Goal: Task Accomplishment & Management: Manage account settings

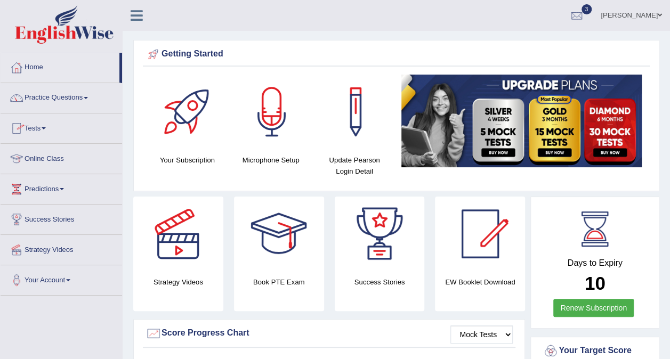
click at [51, 123] on link "Tests" at bounding box center [61, 126] width 121 height 27
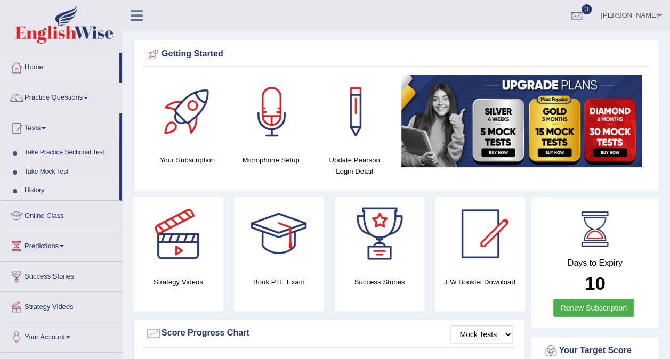
click at [39, 188] on link "History" at bounding box center [70, 190] width 100 height 19
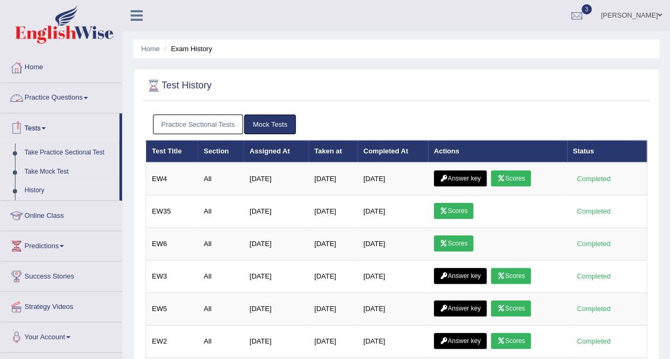
click at [72, 96] on link "Practice Questions" at bounding box center [61, 96] width 121 height 27
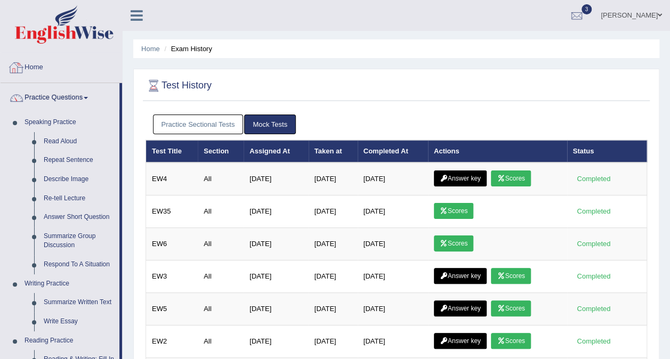
click at [46, 67] on link "Home" at bounding box center [61, 66] width 121 height 27
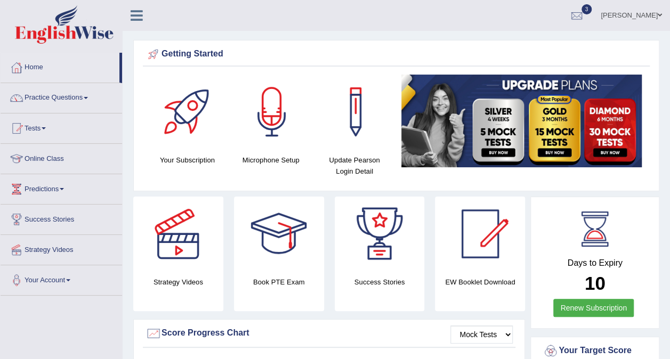
click at [46, 127] on span at bounding box center [44, 128] width 4 height 2
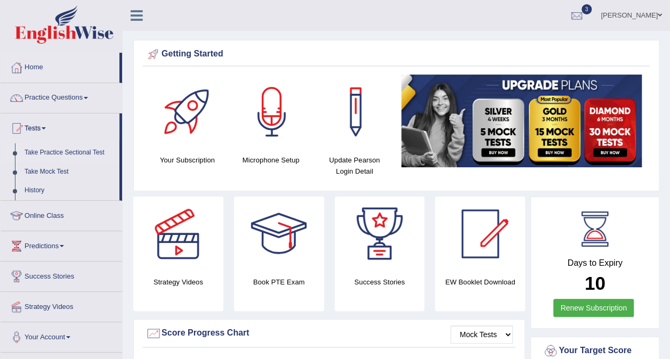
click at [48, 151] on link "Take Practice Sectional Test" at bounding box center [70, 152] width 100 height 19
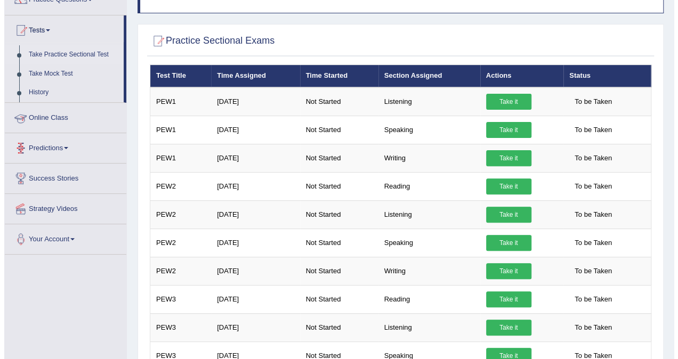
scroll to position [100, 0]
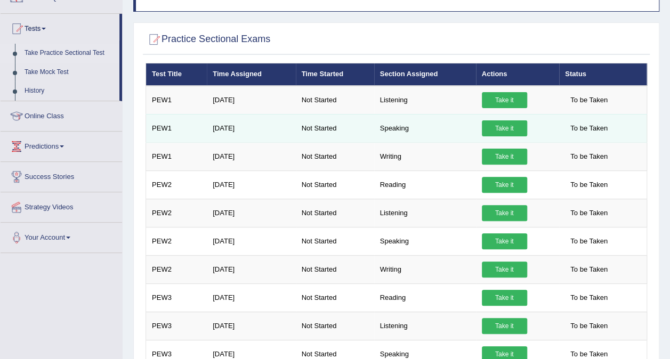
click at [367, 125] on td "Not Started" at bounding box center [335, 128] width 78 height 28
drag, startPoint x: 367, startPoint y: 125, endPoint x: 467, endPoint y: 113, distance: 100.3
click at [467, 114] on tr "PEW1 Jul 15, 2025 Not Started Speaking Take it To be Taken" at bounding box center [396, 128] width 501 height 28
click at [467, 114] on td "Speaking" at bounding box center [425, 128] width 102 height 28
click at [403, 116] on td "Speaking" at bounding box center [425, 128] width 102 height 28
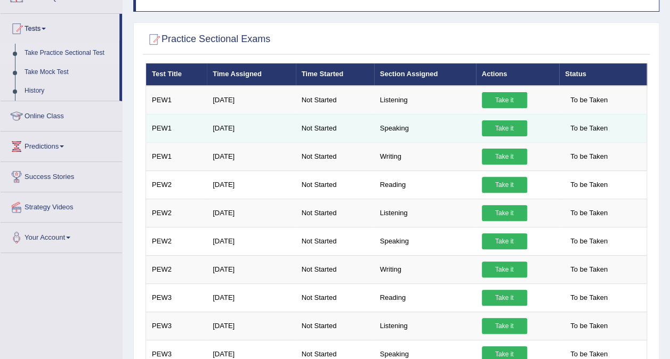
click at [518, 120] on link "Take it" at bounding box center [504, 128] width 45 height 16
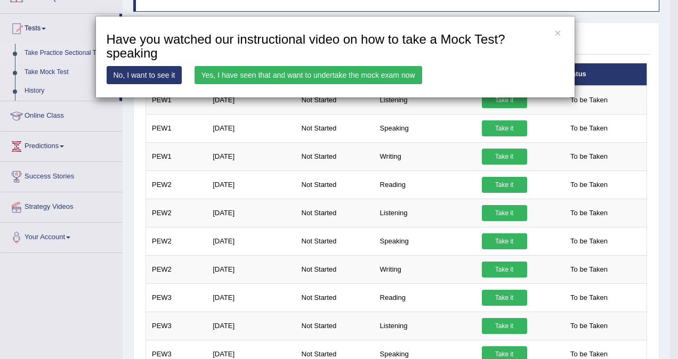
click at [383, 75] on link "Yes, I have seen that and want to undertake the mock exam now" at bounding box center [308, 75] width 228 height 18
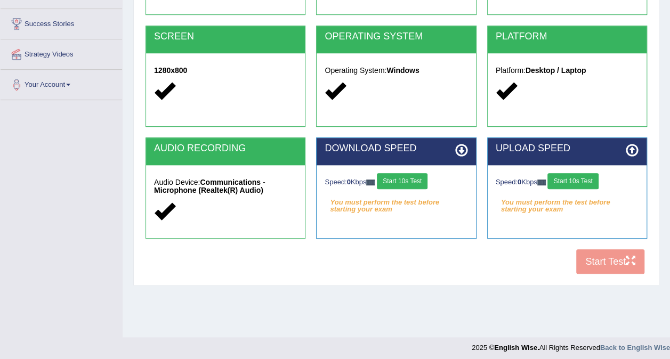
scroll to position [196, 0]
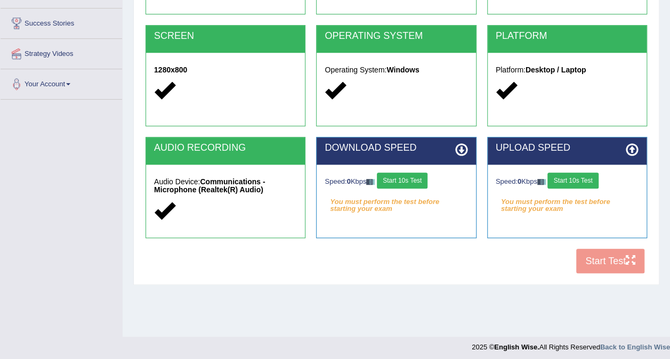
click at [395, 178] on button "Start 10s Test" at bounding box center [402, 181] width 51 height 16
click at [557, 179] on button "Start 10s Test" at bounding box center [572, 181] width 51 height 16
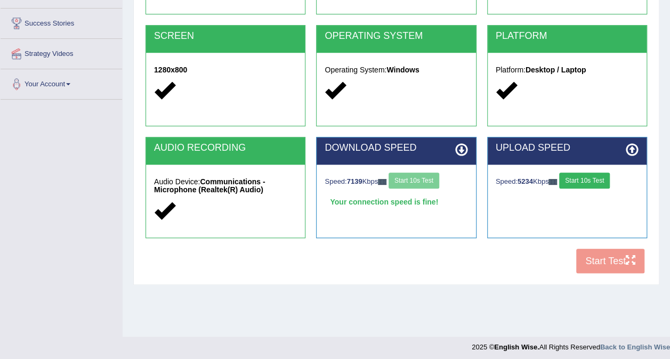
click at [595, 181] on button "Start 10s Test" at bounding box center [584, 181] width 51 height 16
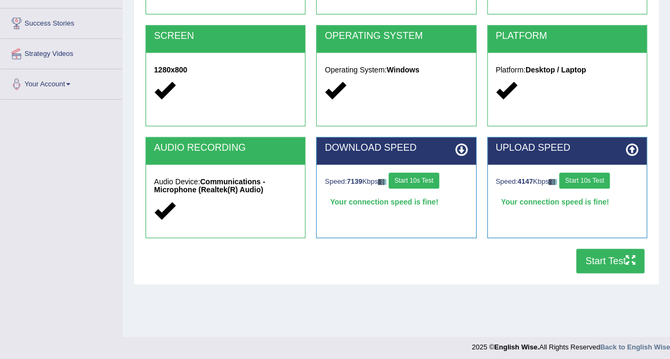
click at [619, 258] on button "Start Test" at bounding box center [610, 261] width 68 height 25
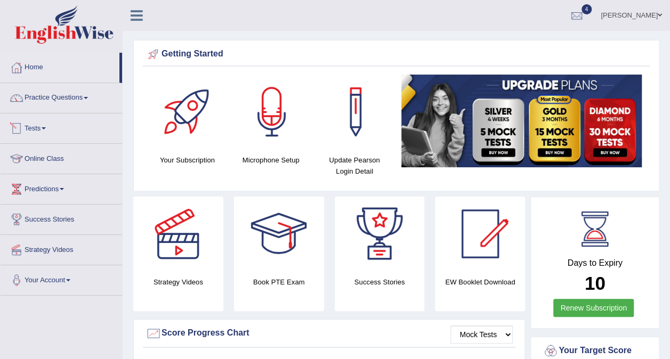
click at [54, 126] on link "Tests" at bounding box center [61, 126] width 121 height 27
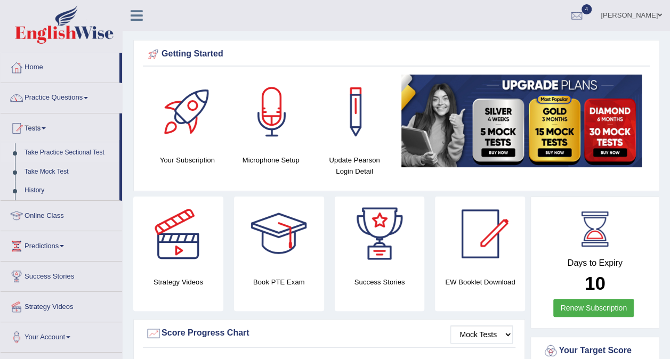
click at [55, 151] on link "Take Practice Sectional Test" at bounding box center [70, 152] width 100 height 19
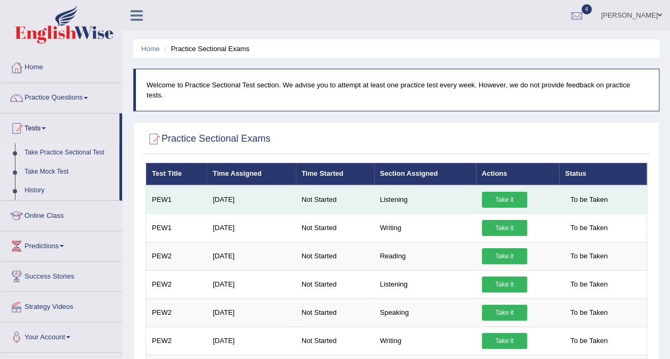
click at [493, 192] on link "Take it" at bounding box center [504, 200] width 45 height 16
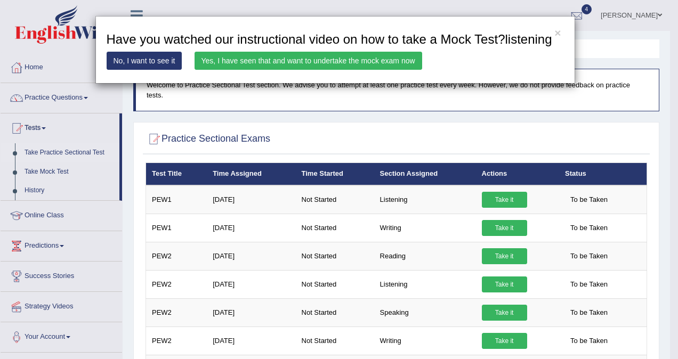
click at [85, 193] on div "× Have you watched our instructional video on how to take a Mock Test?listening…" at bounding box center [339, 179] width 678 height 359
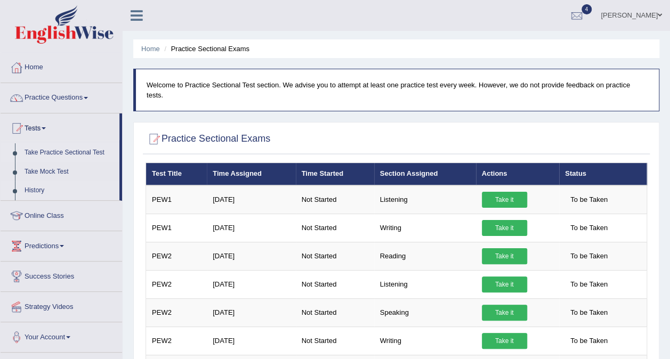
click at [41, 187] on link "History" at bounding box center [70, 190] width 100 height 19
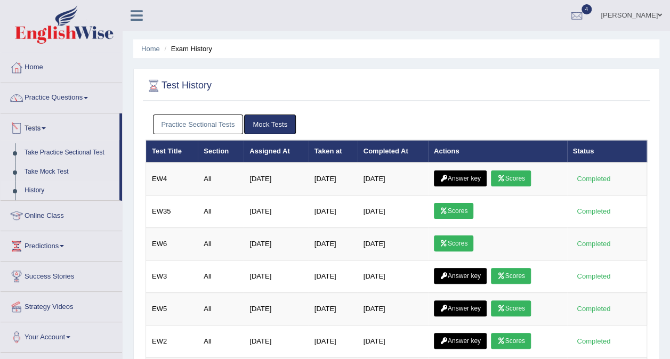
click at [201, 120] on link "Practice Sectional Tests" at bounding box center [198, 125] width 91 height 20
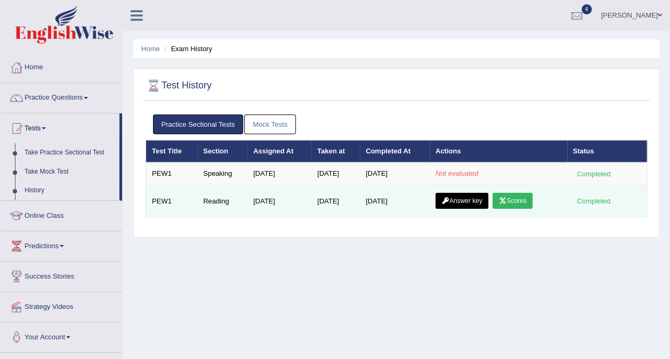
click at [513, 195] on link "Scores" at bounding box center [511, 201] width 39 height 16
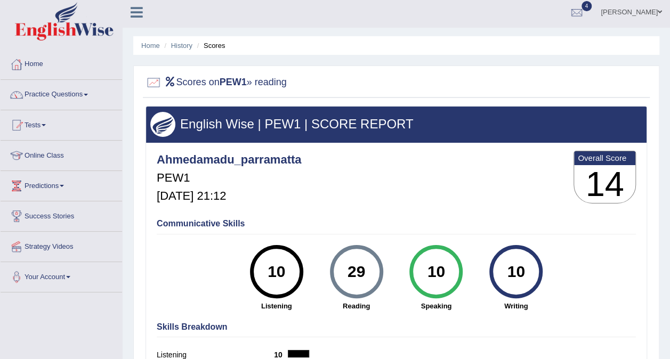
scroll to position [13, 0]
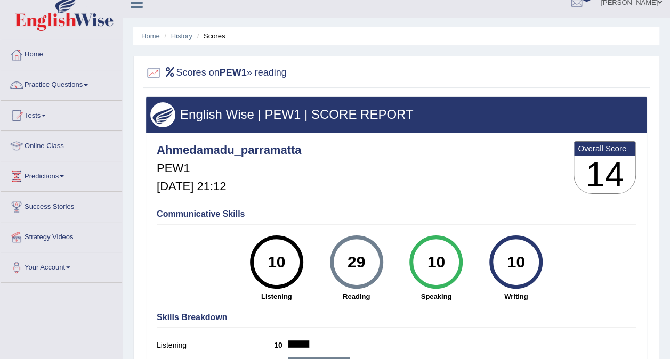
click at [46, 115] on span at bounding box center [44, 116] width 4 height 2
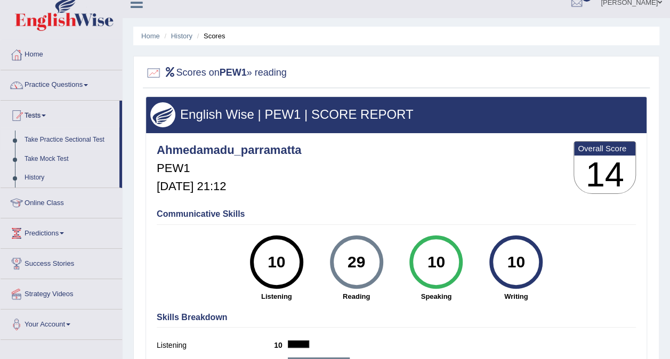
click at [70, 139] on link "Take Practice Sectional Test" at bounding box center [70, 140] width 100 height 19
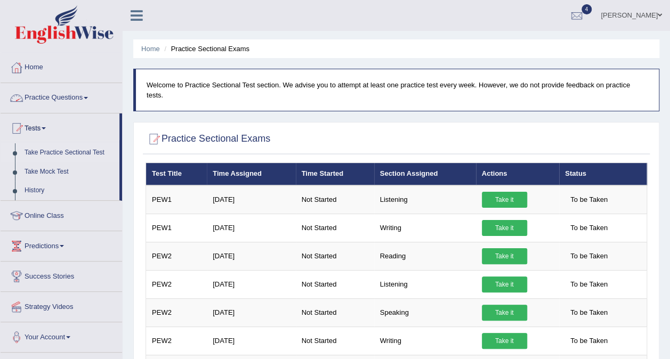
click at [69, 100] on link "Practice Questions" at bounding box center [61, 96] width 121 height 27
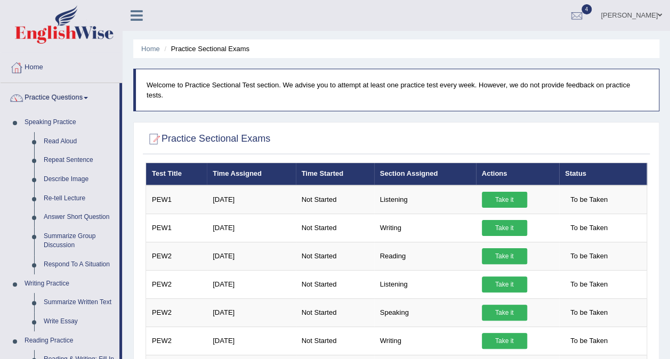
click at [78, 95] on link "Practice Questions" at bounding box center [60, 96] width 119 height 27
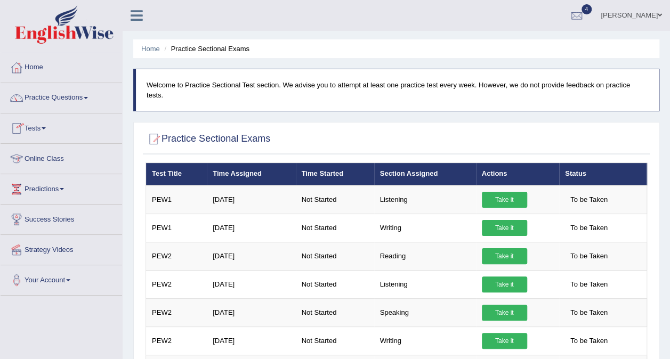
click at [46, 128] on span at bounding box center [44, 128] width 4 height 2
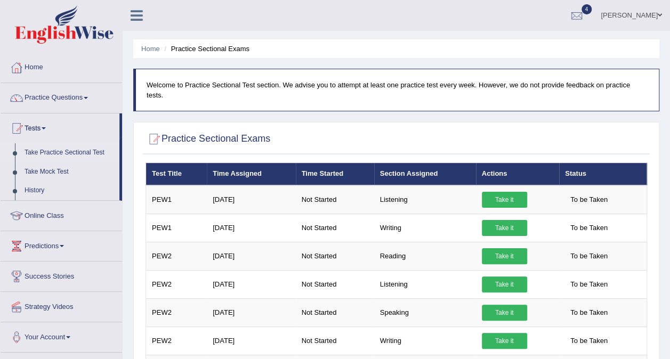
click at [50, 150] on link "Take Practice Sectional Test" at bounding box center [70, 152] width 100 height 19
click at [37, 188] on link "History" at bounding box center [70, 190] width 100 height 19
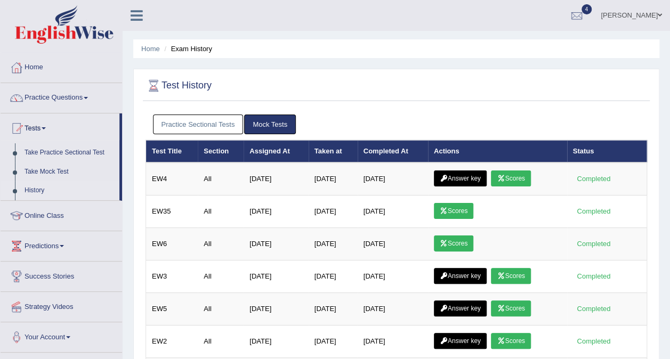
click at [168, 119] on link "Practice Sectional Tests" at bounding box center [198, 125] width 91 height 20
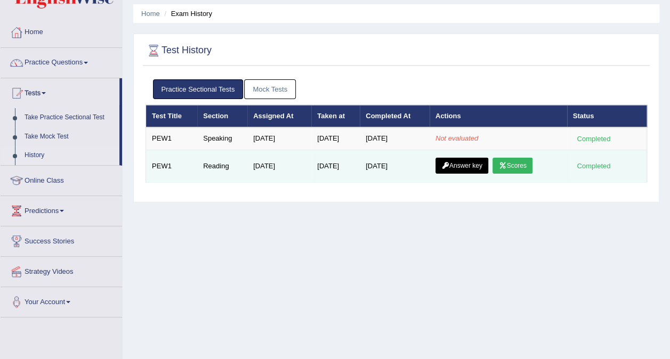
scroll to position [33, 0]
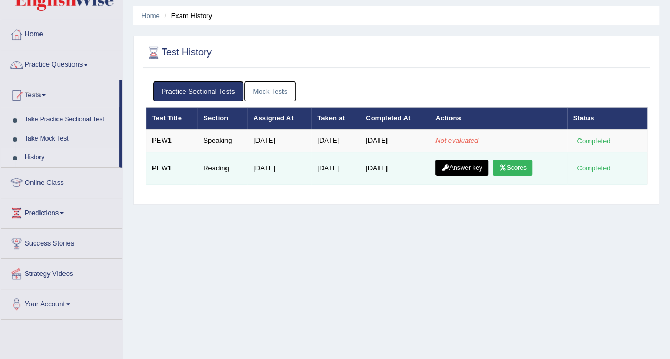
click at [525, 165] on link "Scores" at bounding box center [511, 168] width 39 height 16
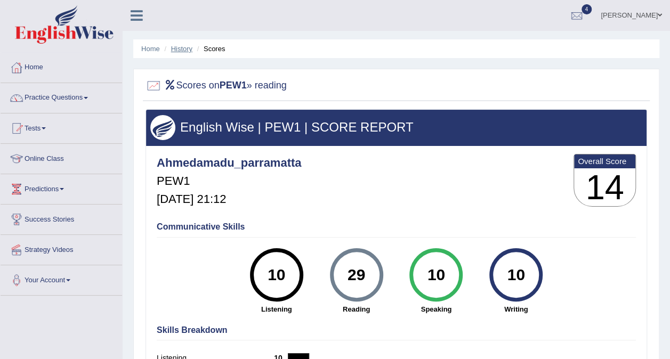
click at [183, 49] on link "History" at bounding box center [181, 49] width 21 height 8
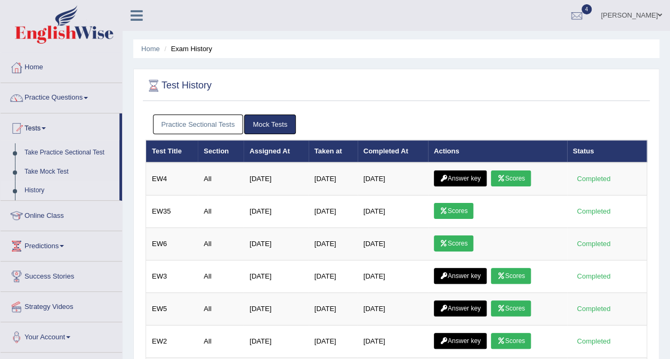
click at [189, 118] on link "Practice Sectional Tests" at bounding box center [198, 125] width 91 height 20
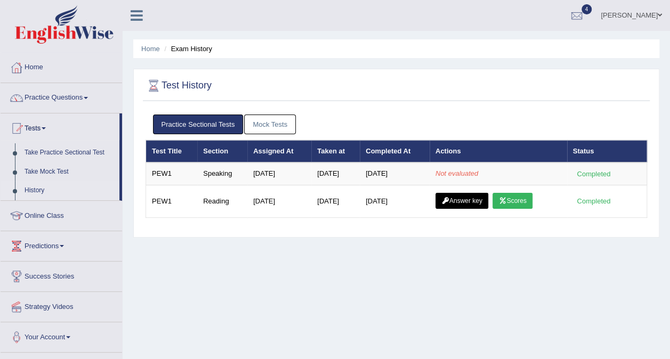
click at [468, 142] on th "Actions" at bounding box center [497, 151] width 137 height 22
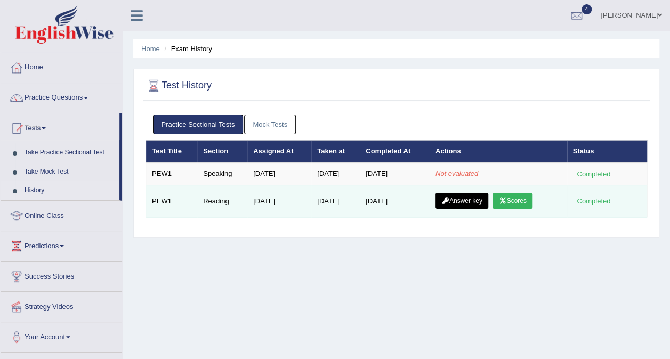
click at [516, 200] on link "Scores" at bounding box center [511, 201] width 39 height 16
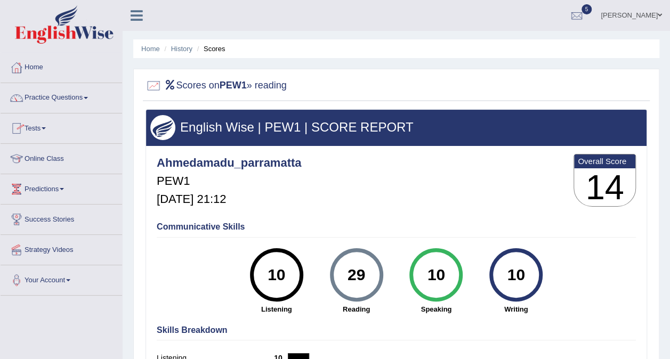
click at [53, 129] on link "Tests" at bounding box center [61, 126] width 121 height 27
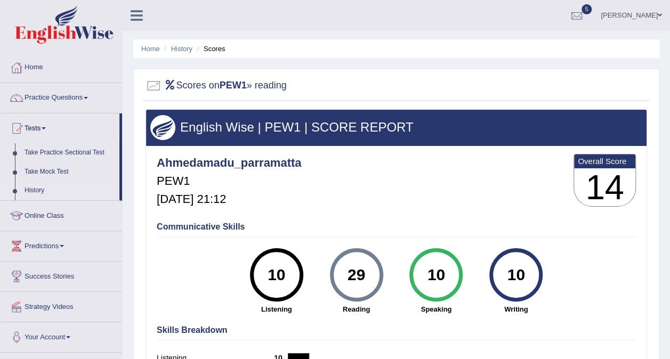
click at [40, 187] on link "History" at bounding box center [70, 190] width 100 height 19
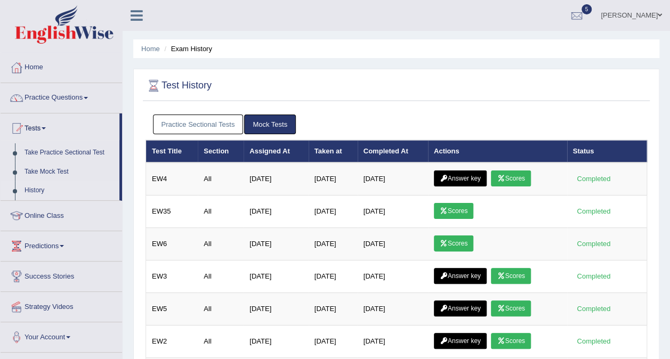
click at [191, 124] on link "Practice Sectional Tests" at bounding box center [198, 125] width 91 height 20
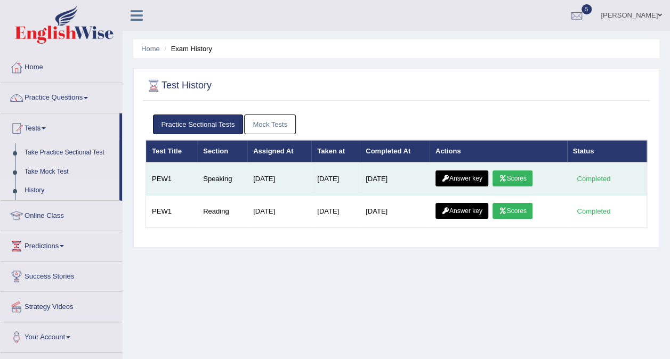
click at [518, 176] on link "Scores" at bounding box center [511, 179] width 39 height 16
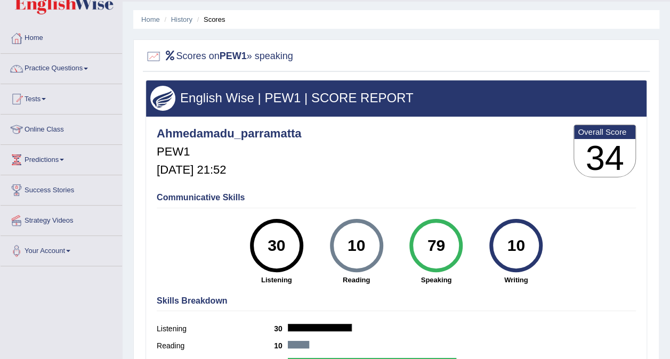
scroll to position [28, 0]
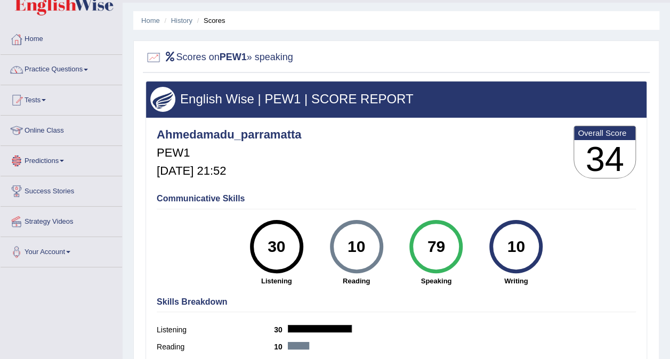
click at [60, 128] on link "Online Class" at bounding box center [61, 129] width 121 height 27
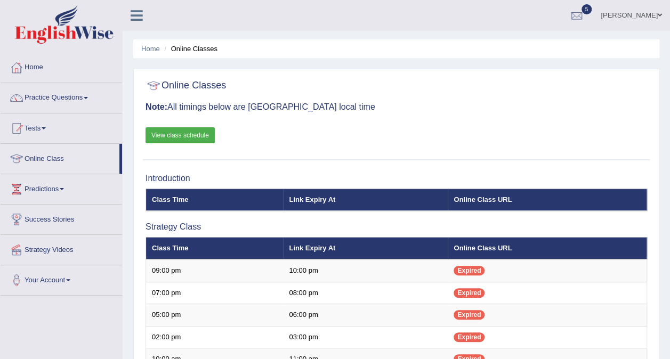
click at [60, 129] on link "Tests" at bounding box center [61, 126] width 121 height 27
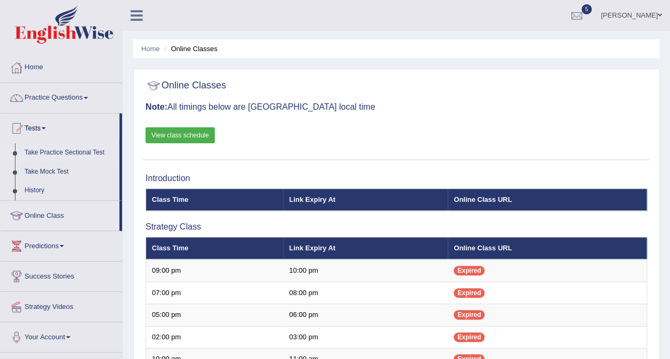
click at [61, 152] on link "Take Practice Sectional Test" at bounding box center [70, 152] width 100 height 19
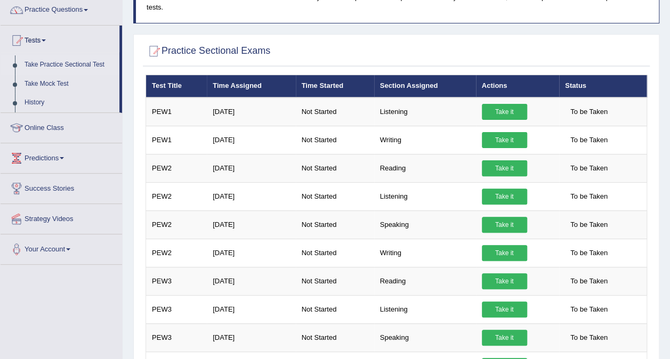
scroll to position [87, 0]
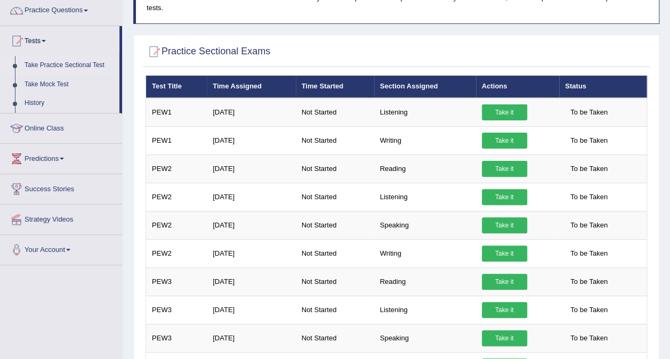
click at [85, 64] on link "Take Practice Sectional Test" at bounding box center [70, 65] width 100 height 19
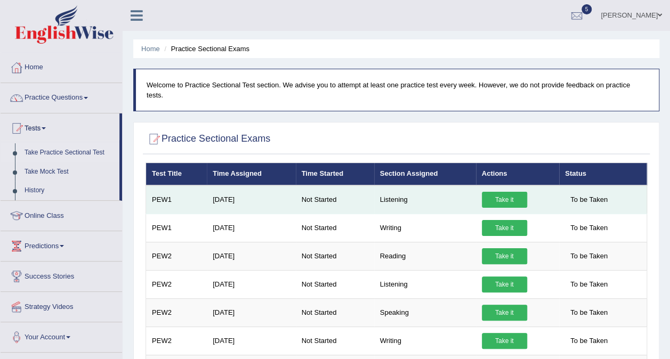
click at [353, 185] on td "Not Started" at bounding box center [335, 199] width 78 height 29
click at [500, 192] on link "Take it" at bounding box center [504, 200] width 45 height 16
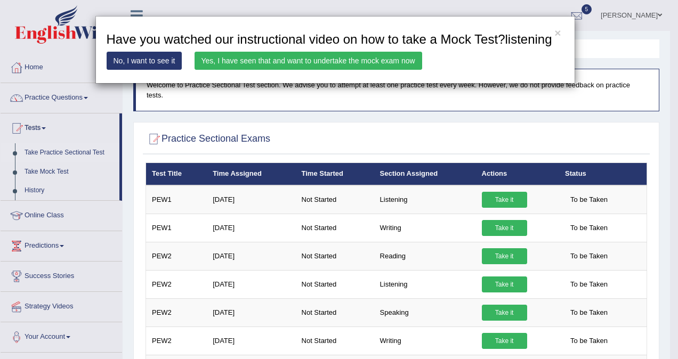
click at [601, 99] on div "× Have you watched our instructional video on how to take a Mock Test?listening…" at bounding box center [339, 179] width 678 height 359
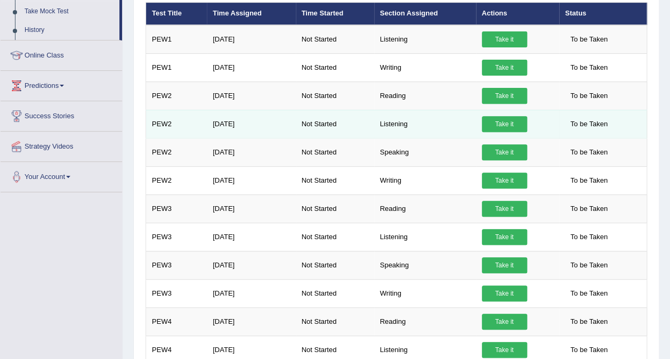
scroll to position [159, 0]
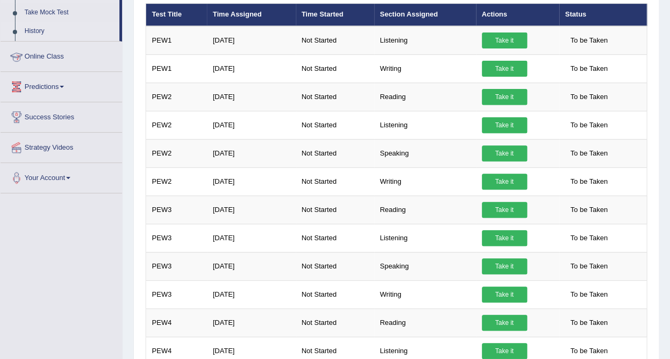
click at [41, 29] on link "History" at bounding box center [70, 31] width 100 height 19
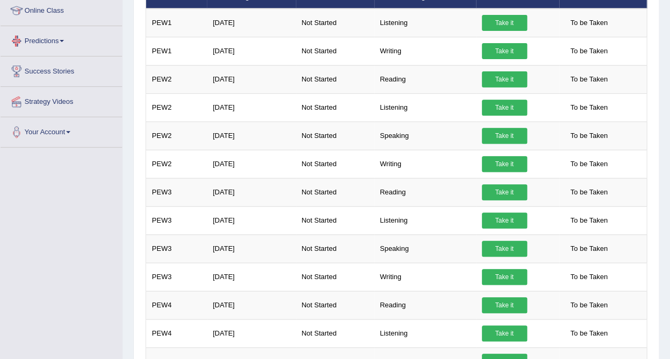
scroll to position [199, 0]
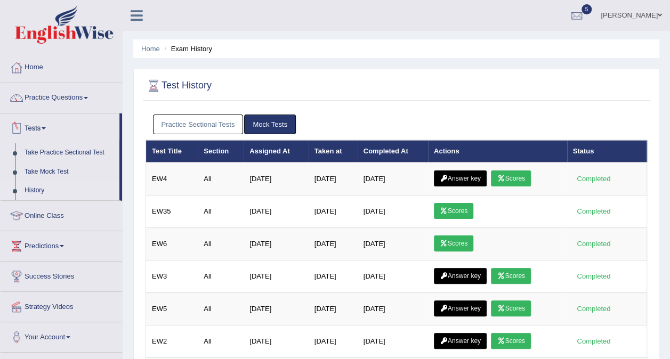
click at [202, 122] on link "Practice Sectional Tests" at bounding box center [198, 125] width 91 height 20
